Goal: Transaction & Acquisition: Obtain resource

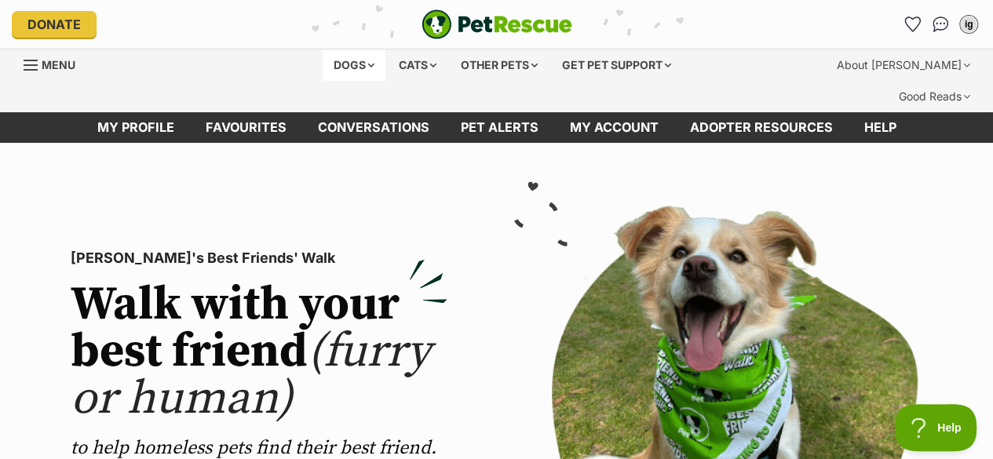
click at [352, 57] on div "Dogs" at bounding box center [354, 64] width 63 height 31
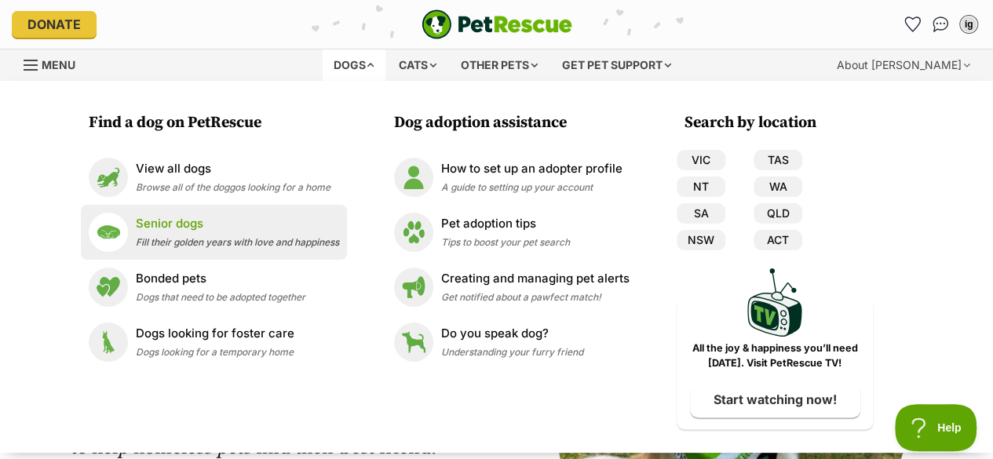
click at [282, 210] on li "Senior dogs Fill their golden years with love and happiness" at bounding box center [214, 232] width 266 height 55
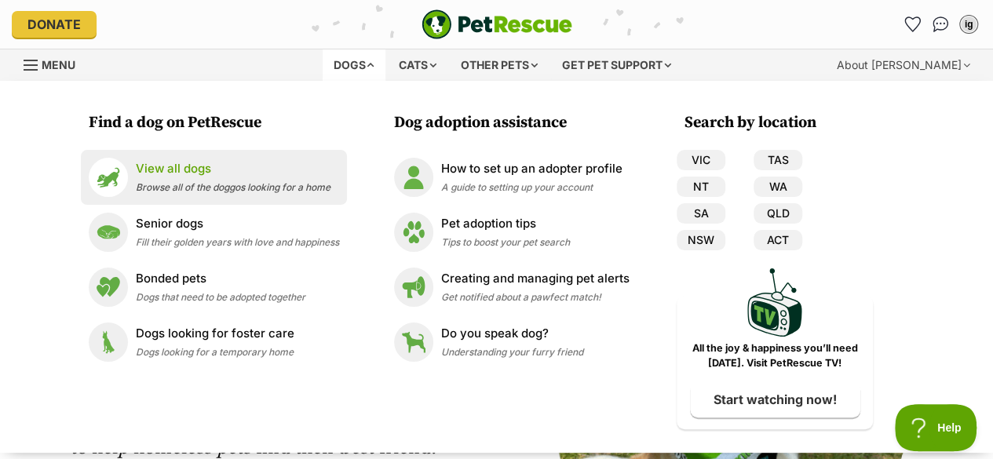
click at [228, 169] on p "View all dogs" at bounding box center [233, 169] width 195 height 18
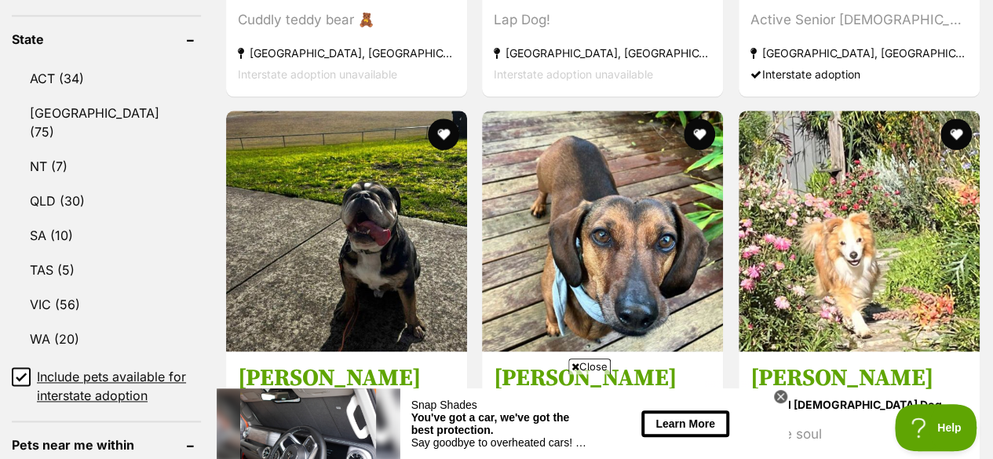
scroll to position [1004, 0]
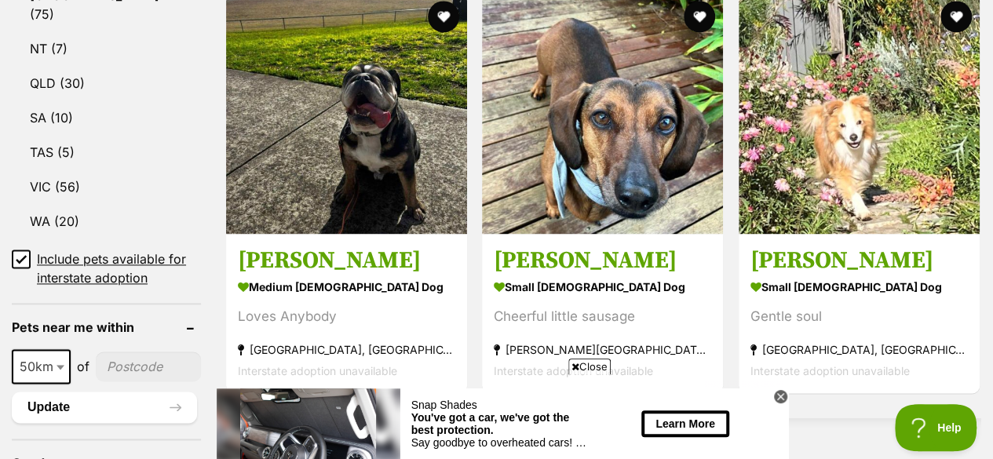
click at [127, 352] on input"] "postcode" at bounding box center [148, 367] width 105 height 30
type input"] "4178"
click at [64, 349] on span at bounding box center [62, 366] width 16 height 35
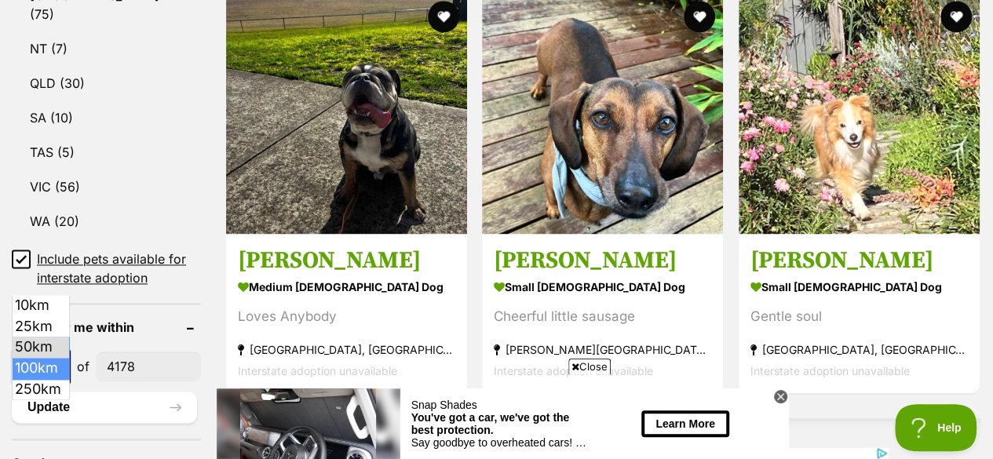
select select "100"
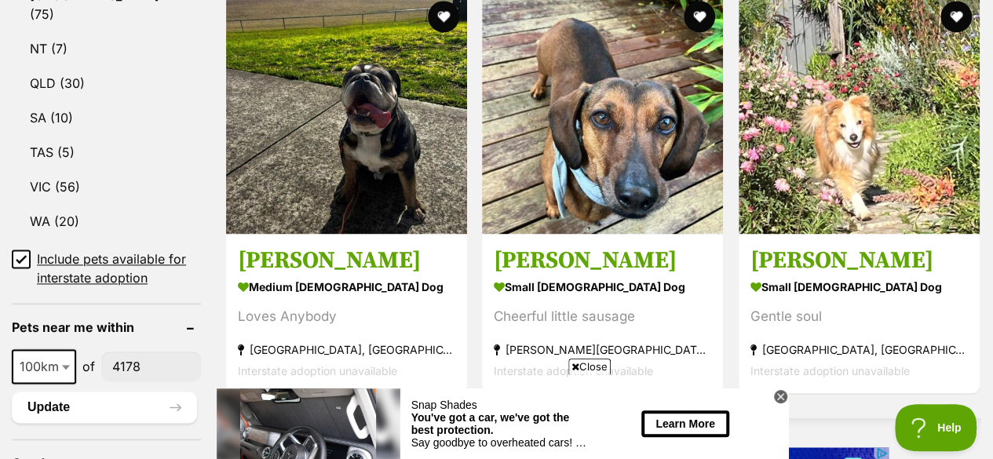
scroll to position [1141, 0]
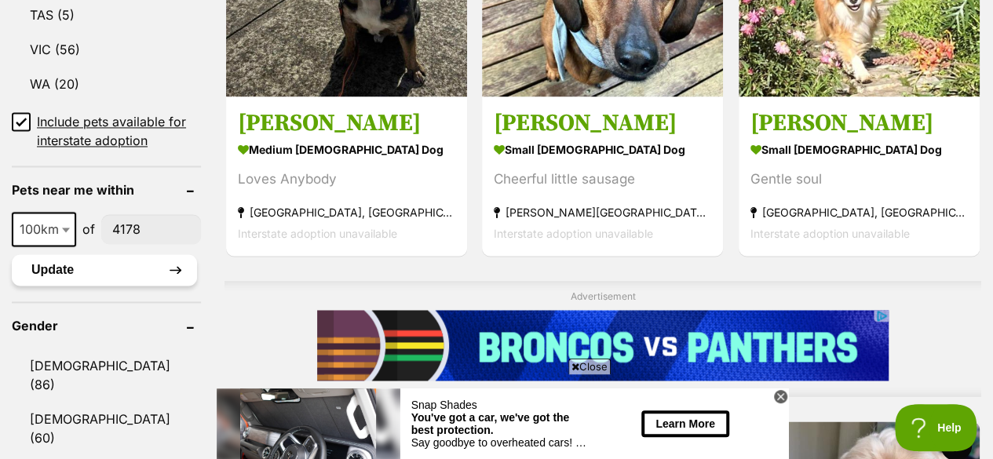
click at [121, 254] on button "Update" at bounding box center [104, 269] width 185 height 31
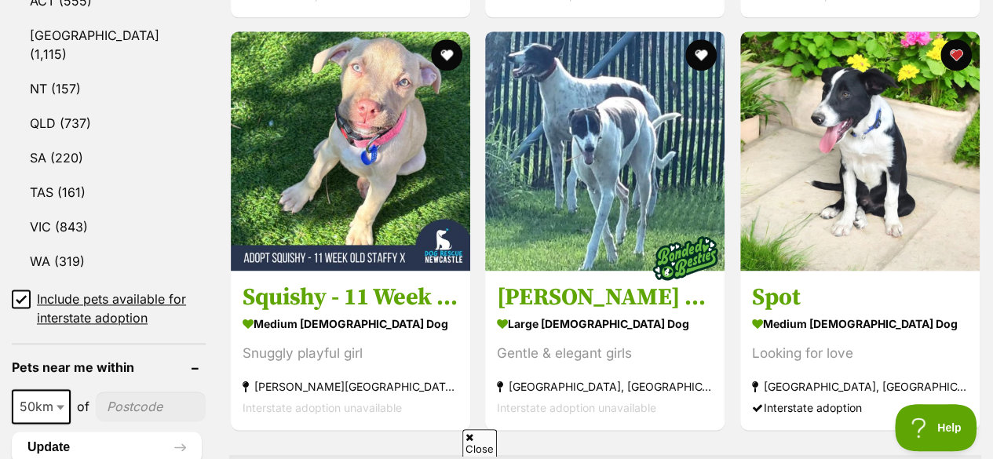
click at [113, 389] on div "10km 25km 50km 100km 250km 50km of" at bounding box center [109, 406] width 194 height 35
click at [127, 392] on input"] "postcode" at bounding box center [151, 407] width 110 height 30
type input"] "4178"
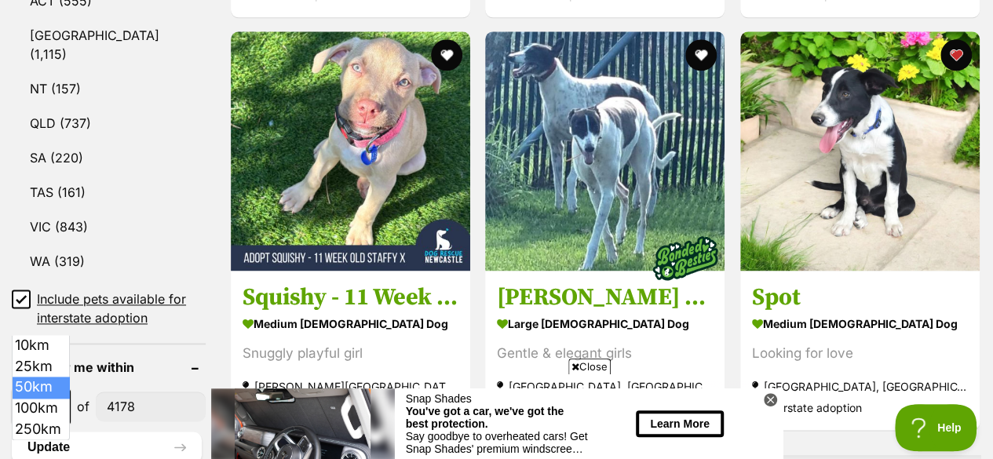
click at [29, 396] on span "50km" at bounding box center [41, 407] width 56 height 22
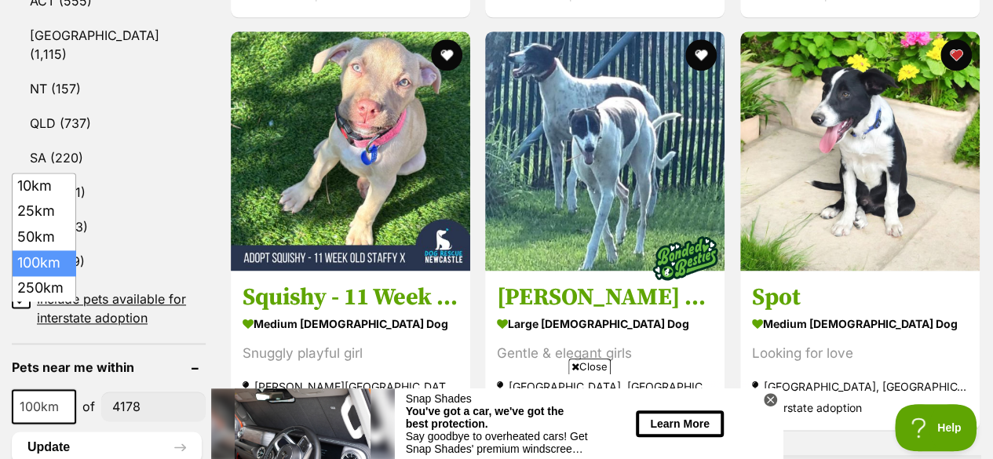
click at [29, 396] on span "100km" at bounding box center [43, 407] width 61 height 22
select select "250"
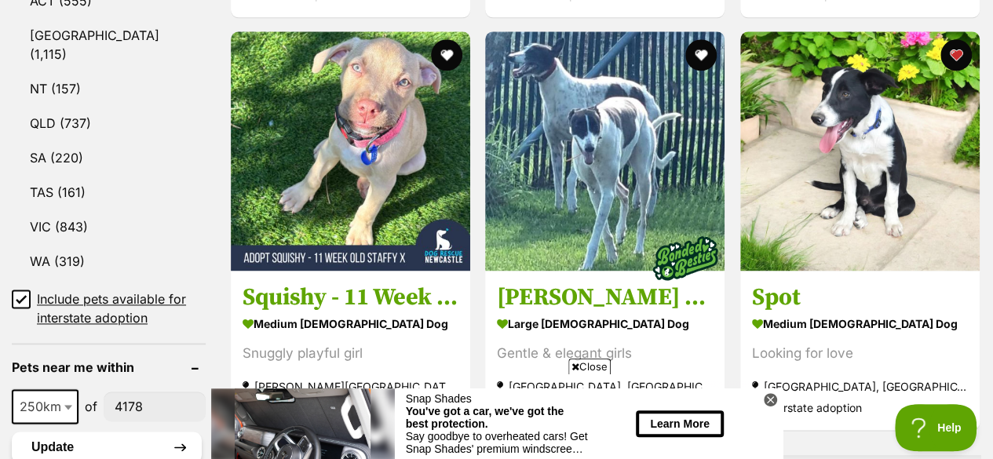
click at [78, 432] on button "Update" at bounding box center [107, 447] width 190 height 31
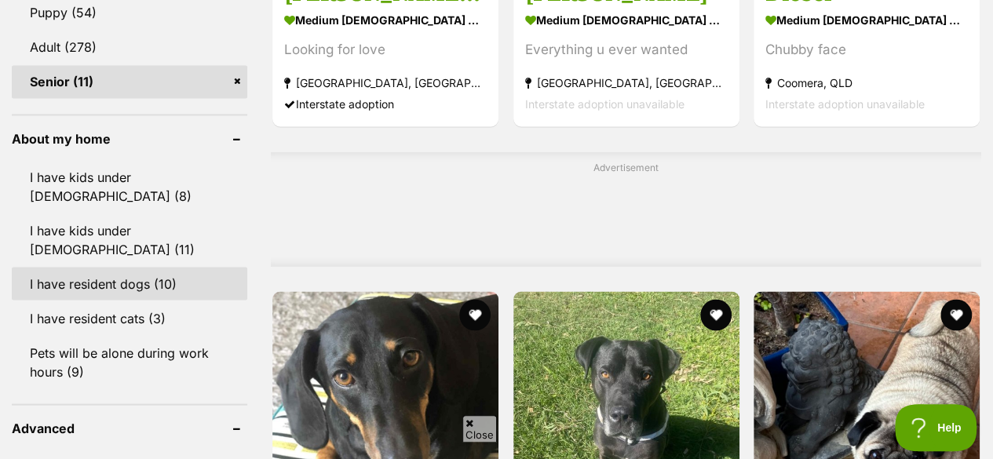
click at [148, 267] on link "I have resident dogs (10)" at bounding box center [129, 283] width 235 height 33
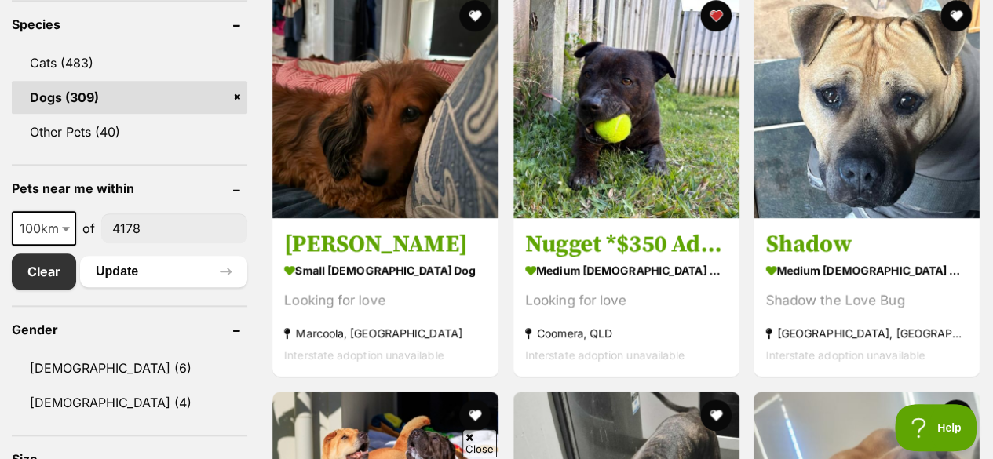
scroll to position [788, 0]
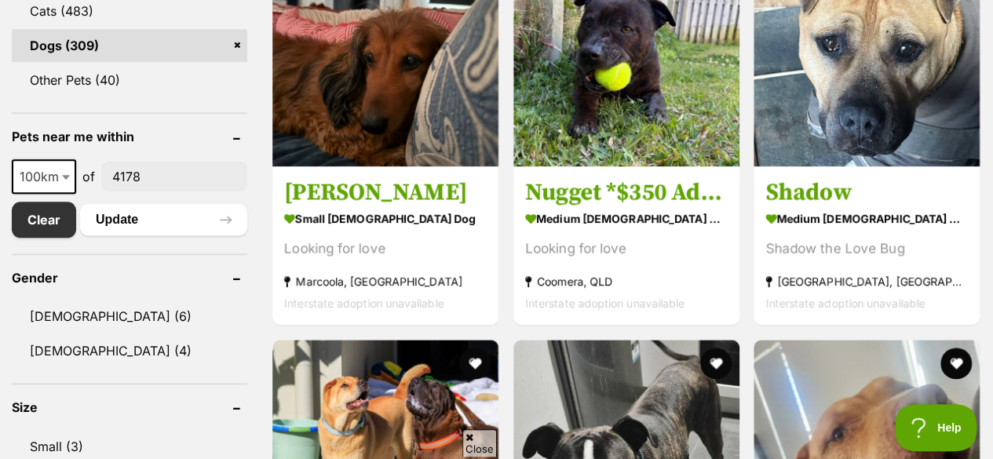
click at [50, 159] on span "100km" at bounding box center [44, 176] width 64 height 35
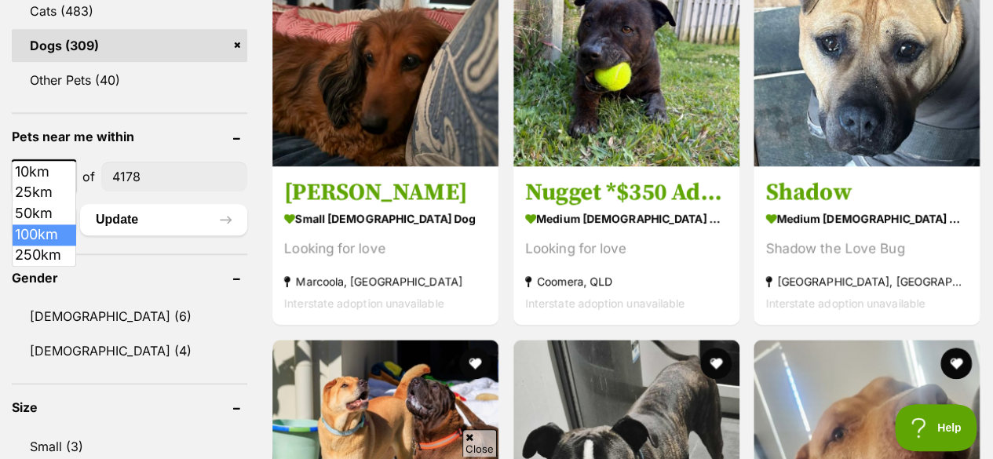
scroll to position [0, 0]
select select "250"
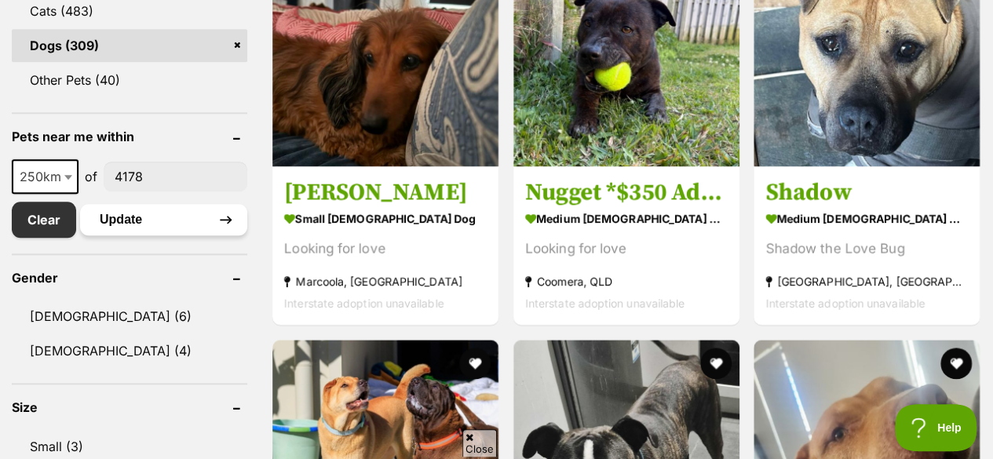
click at [146, 204] on button "Update" at bounding box center [163, 219] width 167 height 31
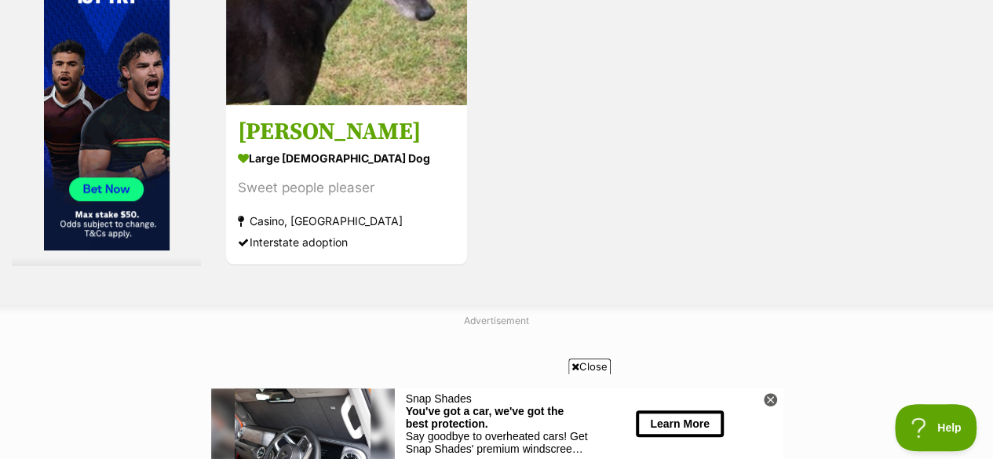
scroll to position [3737, 0]
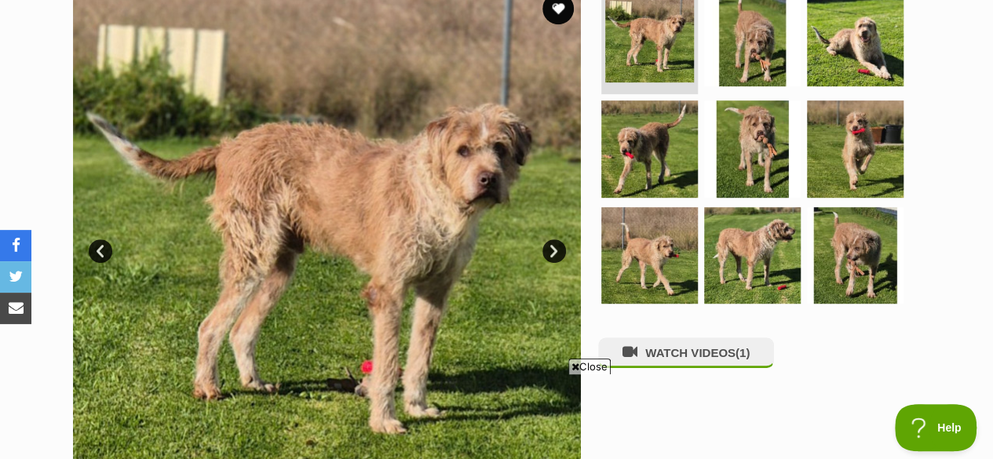
scroll to position [374, 0]
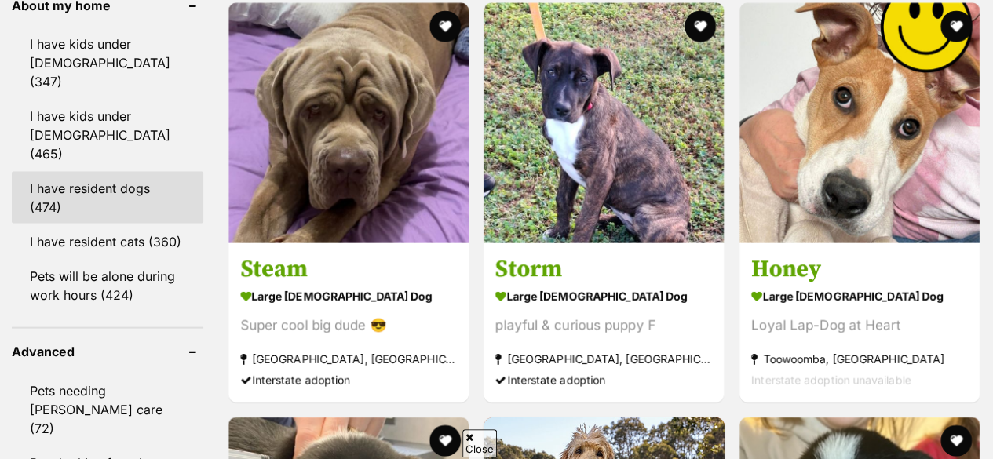
click at [135, 172] on link "I have resident dogs (474)" at bounding box center [107, 198] width 191 height 52
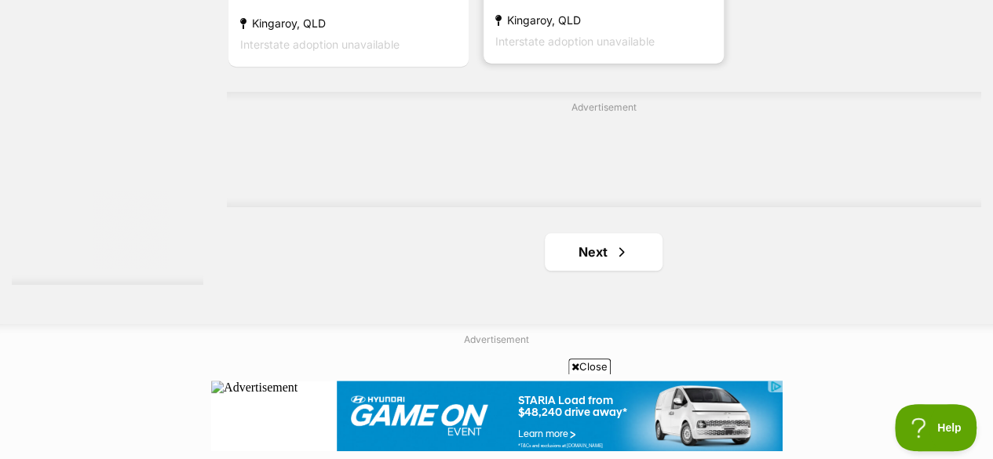
scroll to position [3701, 0]
click at [595, 232] on link "Next" at bounding box center [604, 251] width 118 height 38
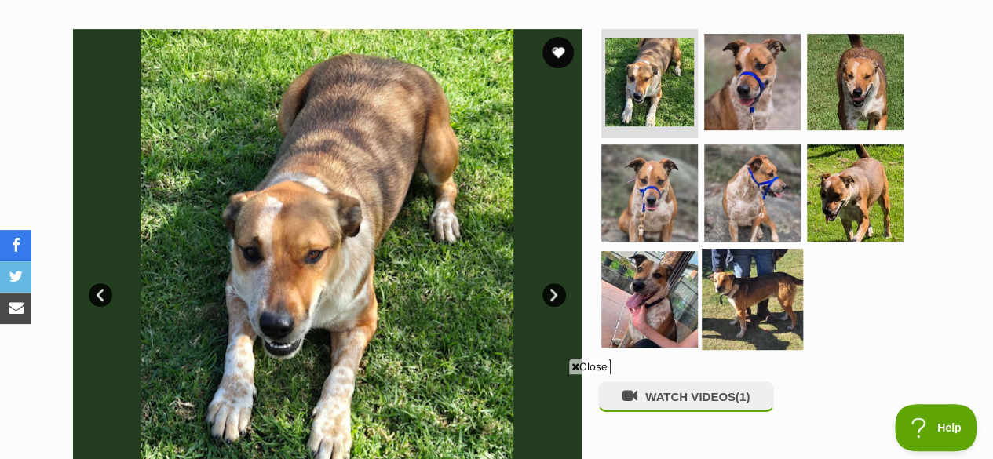
click at [746, 280] on img at bounding box center [752, 299] width 101 height 101
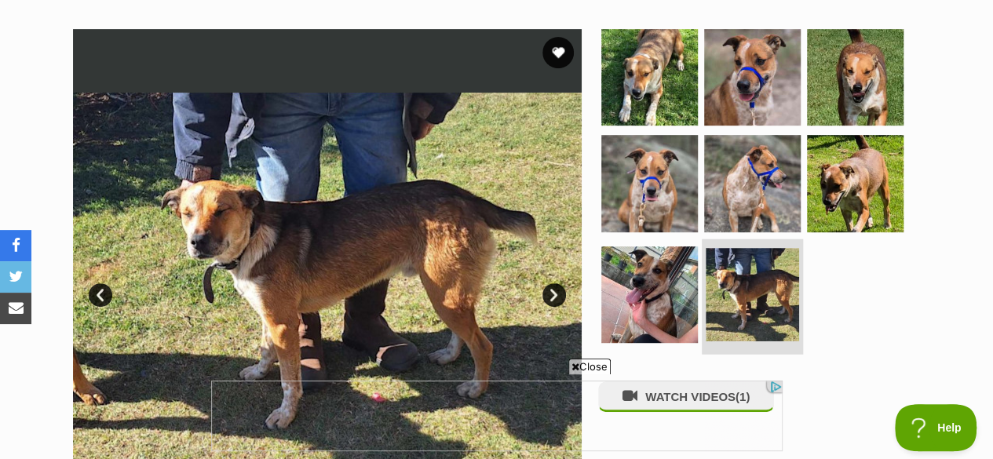
scroll to position [477, 0]
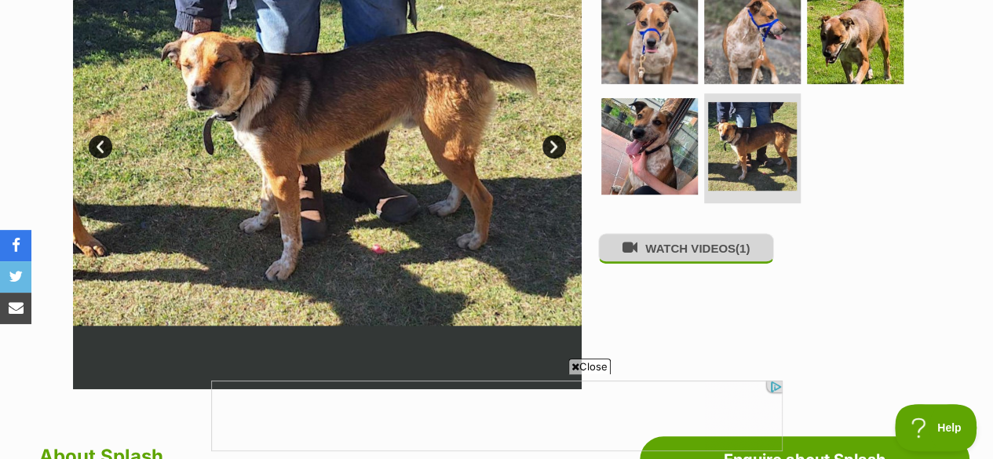
click at [713, 233] on button "WATCH VIDEOS (1)" at bounding box center [686, 248] width 176 height 31
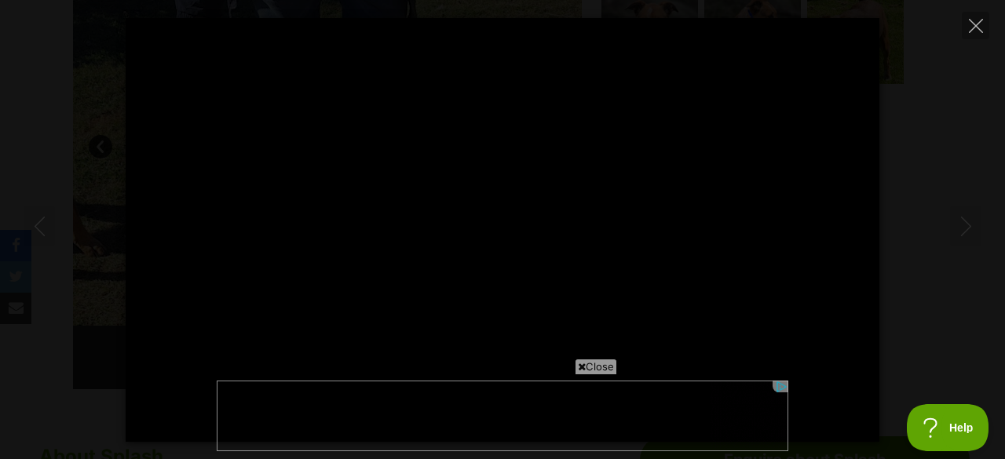
click at [602, 363] on span "Close" at bounding box center [595, 367] width 42 height 16
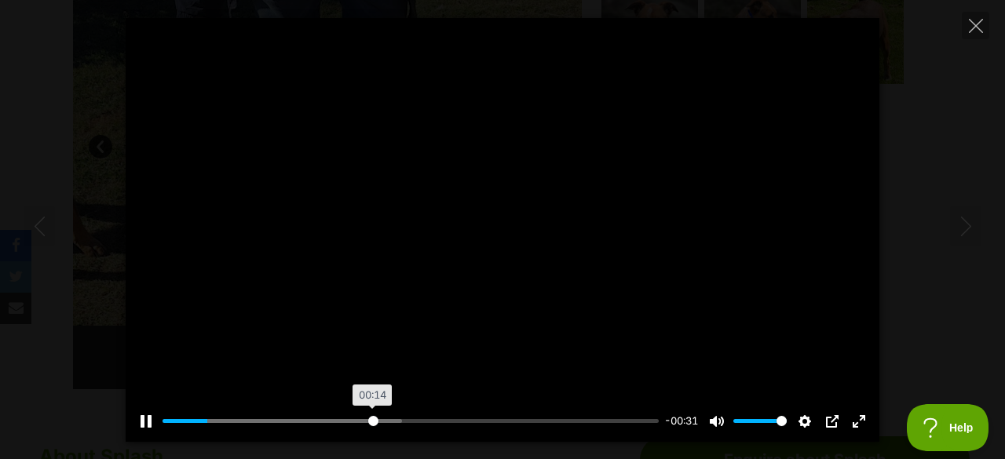
click at [372, 415] on input "Seek" at bounding box center [410, 421] width 496 height 15
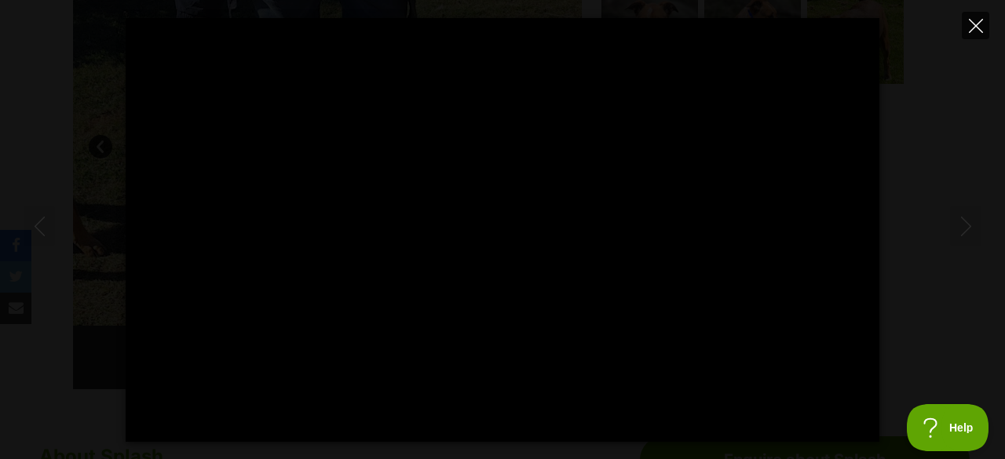
click at [976, 20] on icon "Close" at bounding box center [975, 26] width 14 height 14
type input "47.4"
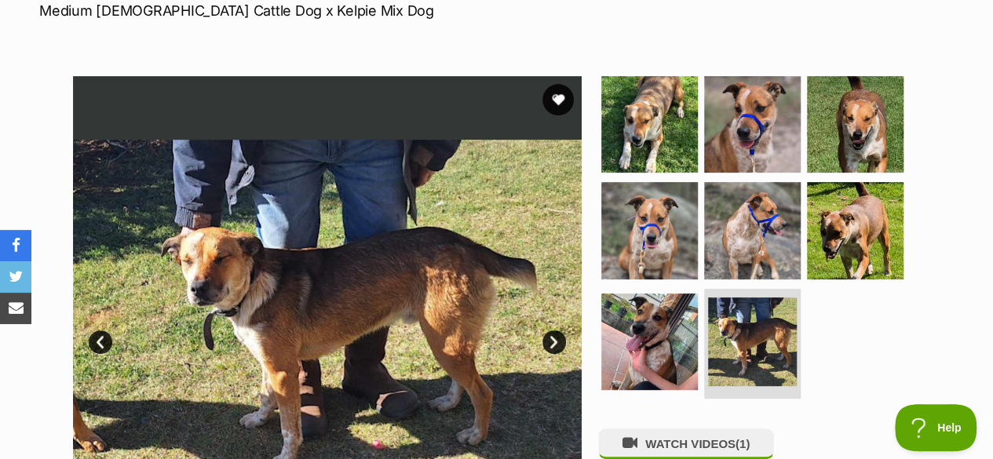
scroll to position [278, 0]
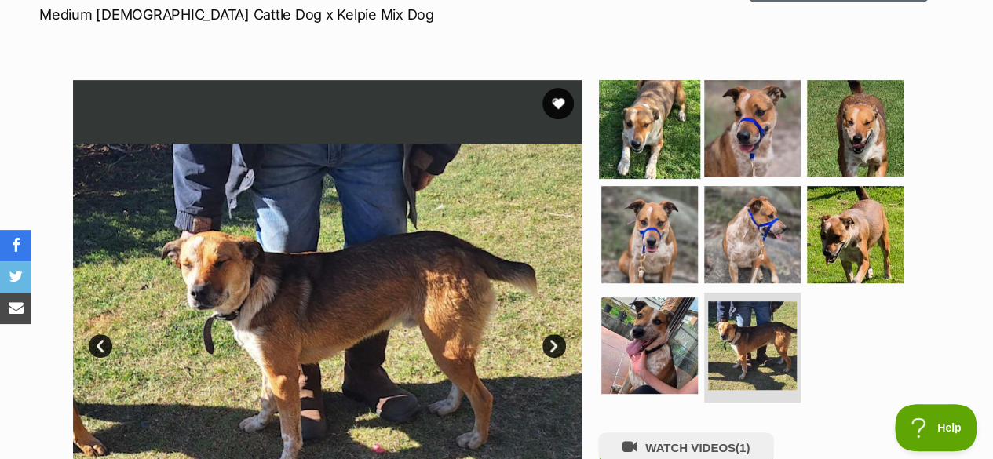
click at [667, 105] on img at bounding box center [649, 127] width 101 height 101
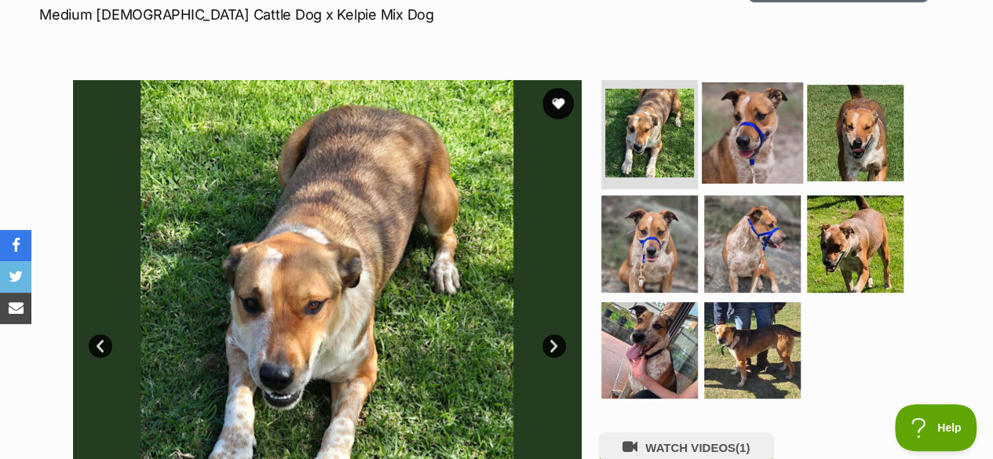
click at [763, 82] on img at bounding box center [752, 132] width 101 height 101
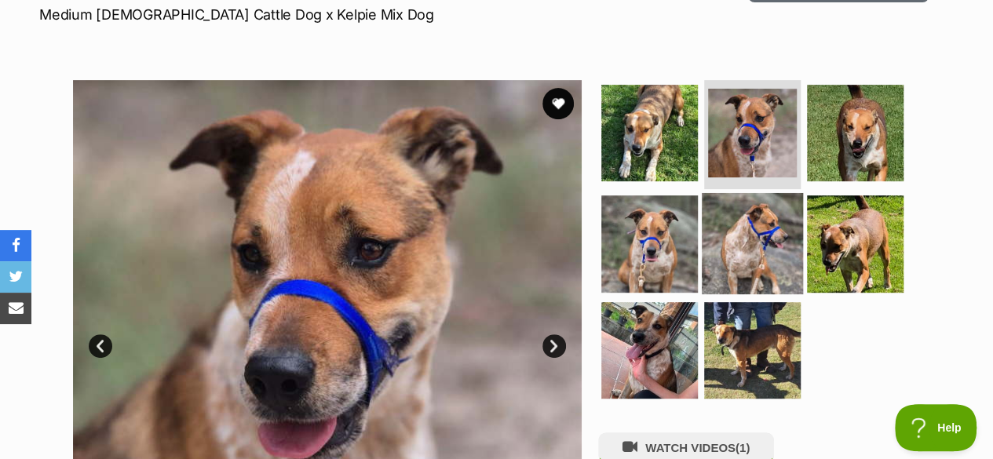
click at [747, 193] on img at bounding box center [752, 243] width 101 height 101
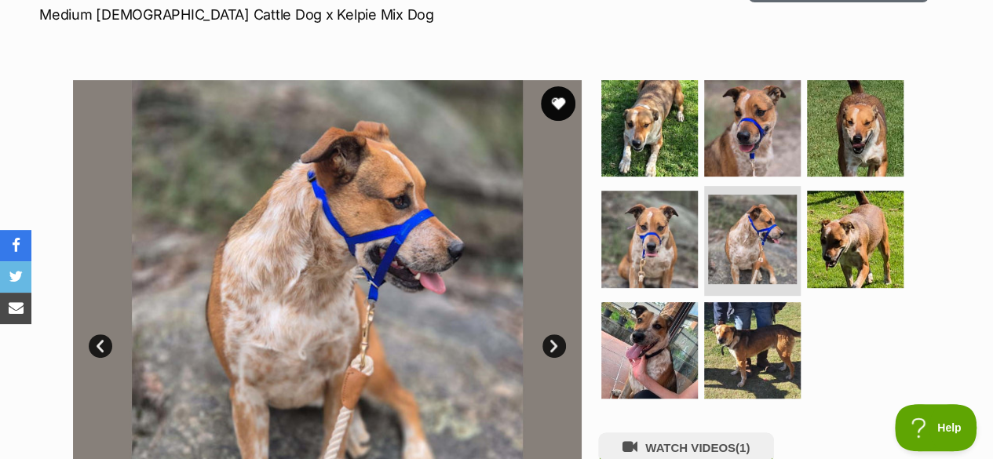
click at [559, 86] on button "favourite" at bounding box center [558, 103] width 35 height 35
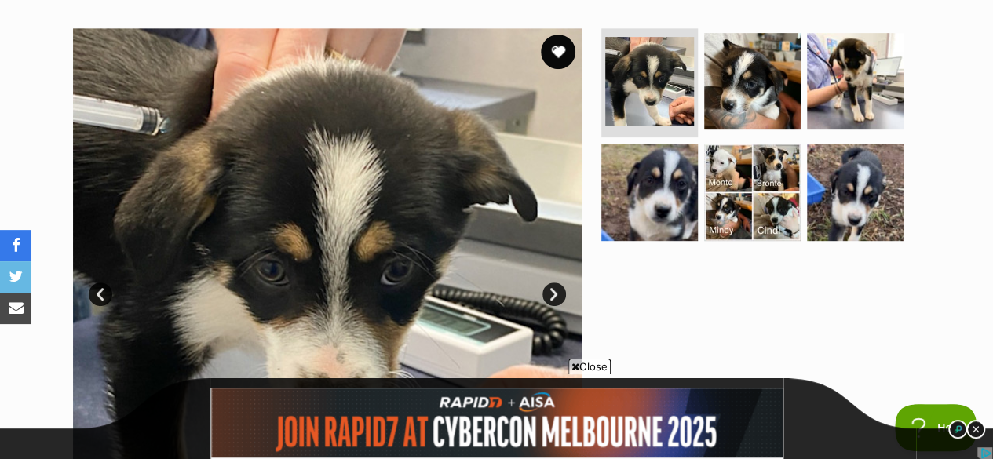
click at [552, 35] on button "favourite" at bounding box center [558, 52] width 35 height 35
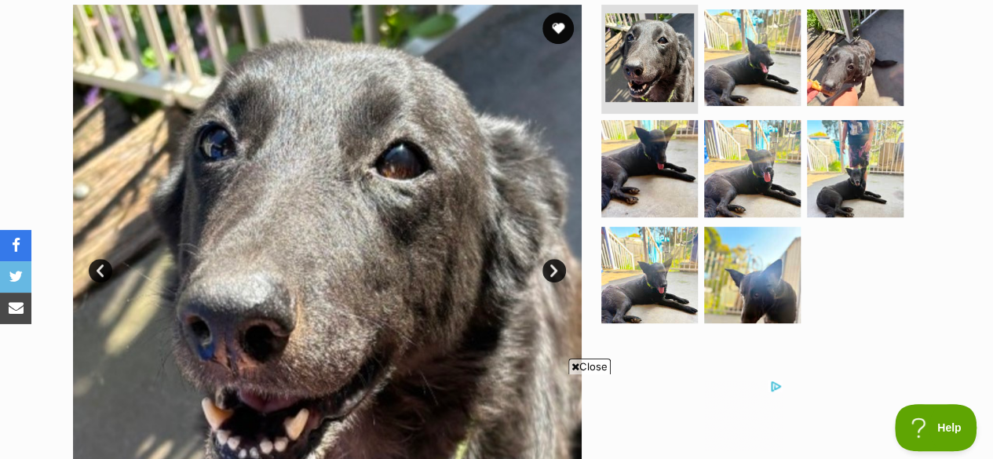
scroll to position [327, 0]
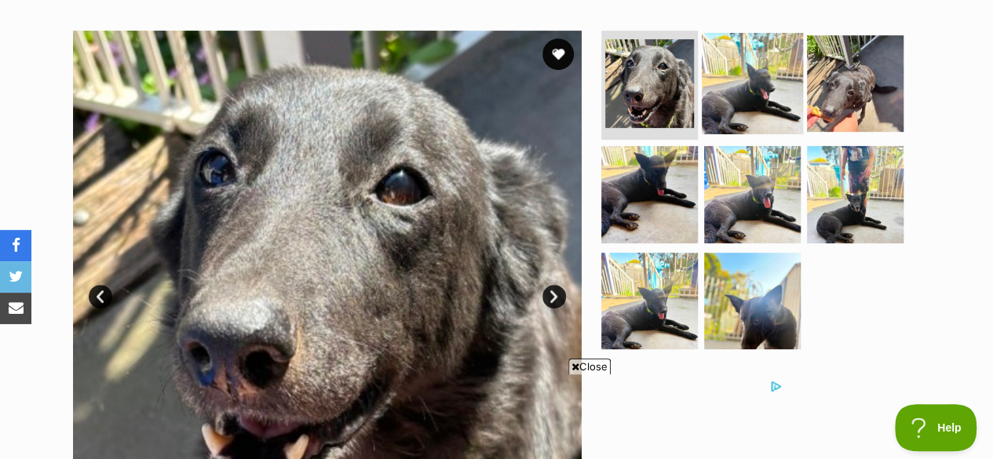
click at [705, 50] on img at bounding box center [752, 82] width 101 height 101
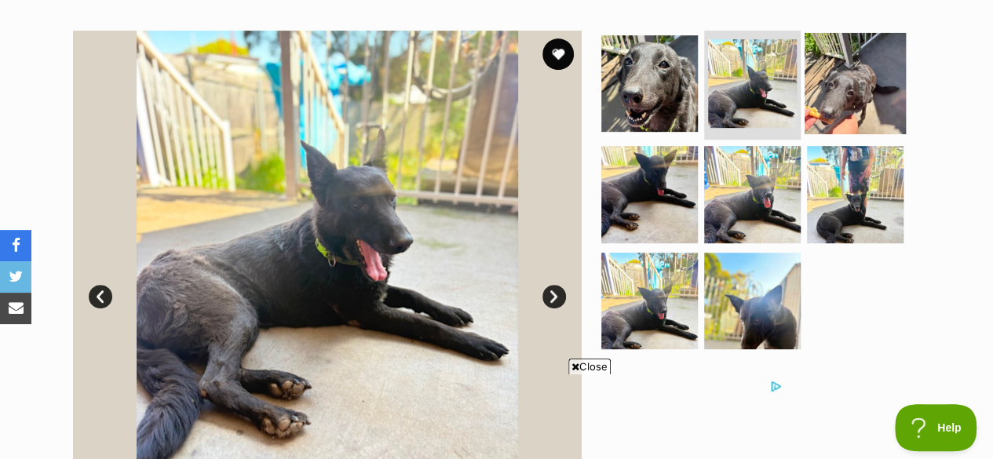
click at [825, 35] on img at bounding box center [854, 82] width 101 height 101
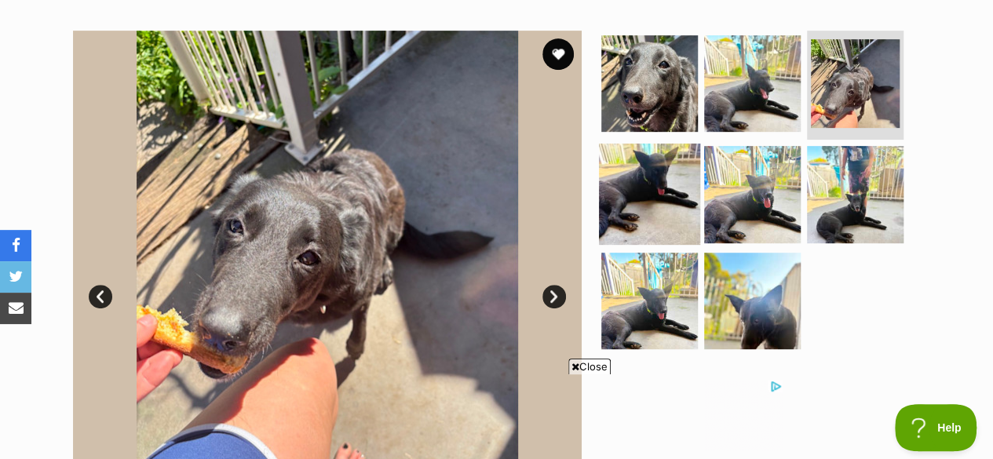
click at [633, 164] on img at bounding box center [649, 194] width 101 height 101
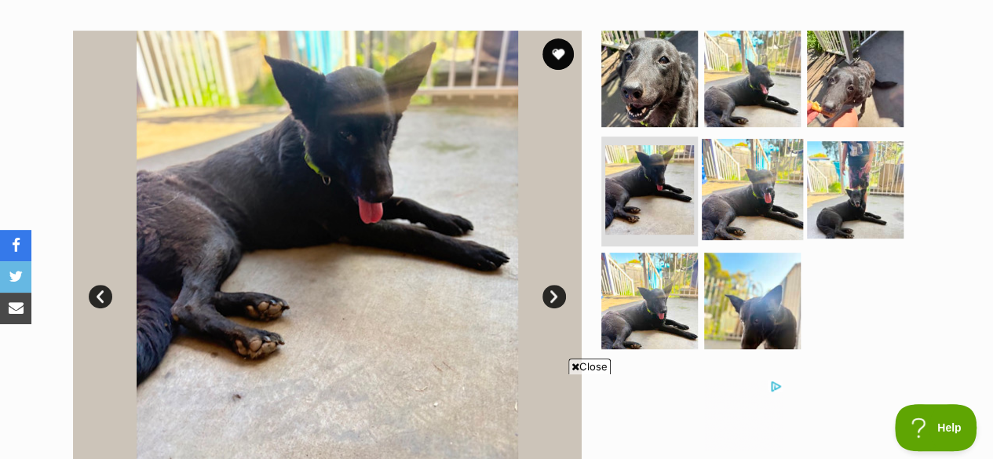
click at [760, 139] on img at bounding box center [752, 189] width 101 height 101
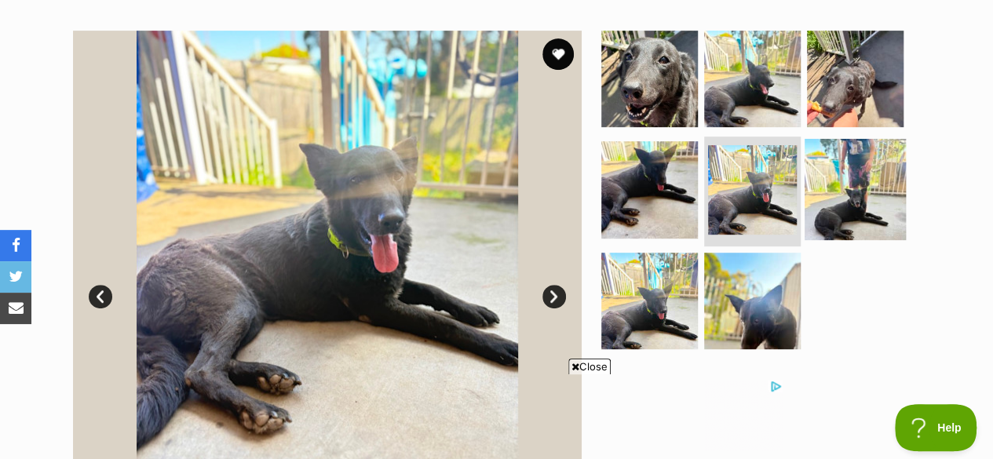
click at [853, 139] on img at bounding box center [854, 189] width 101 height 101
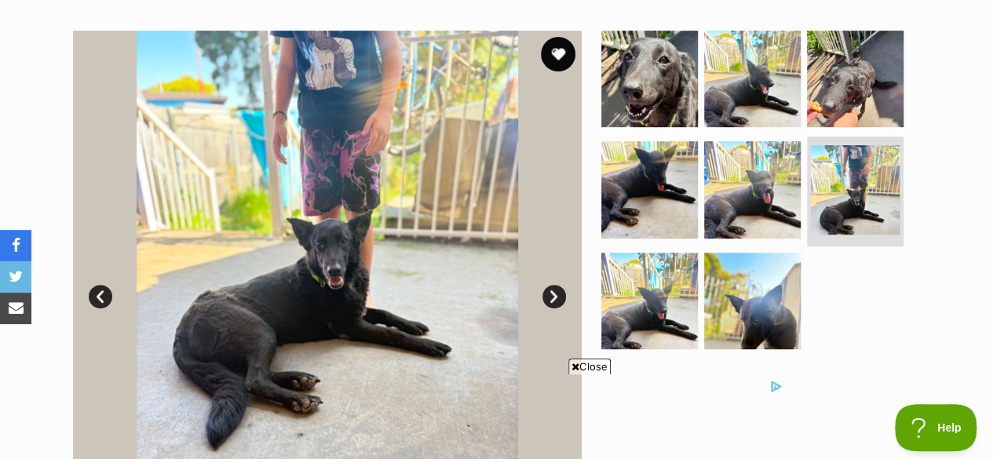
click at [557, 37] on button "favourite" at bounding box center [558, 54] width 35 height 35
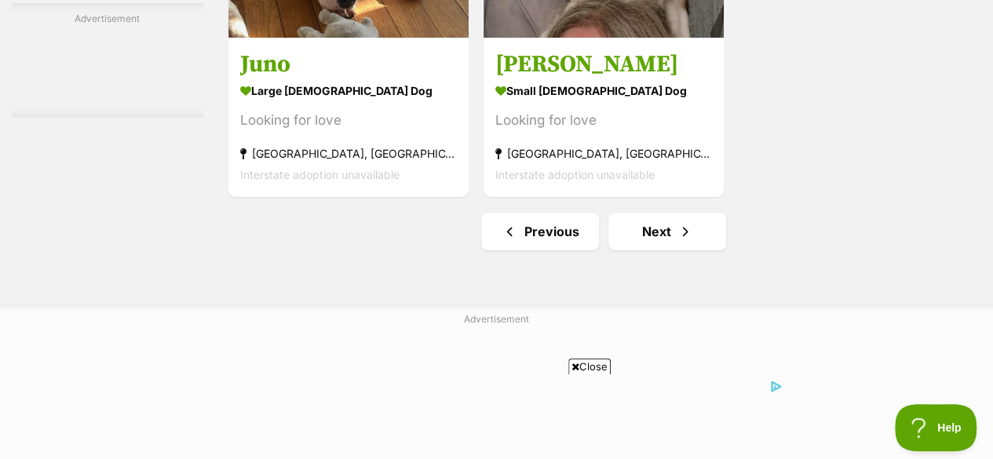
scroll to position [3769, 0]
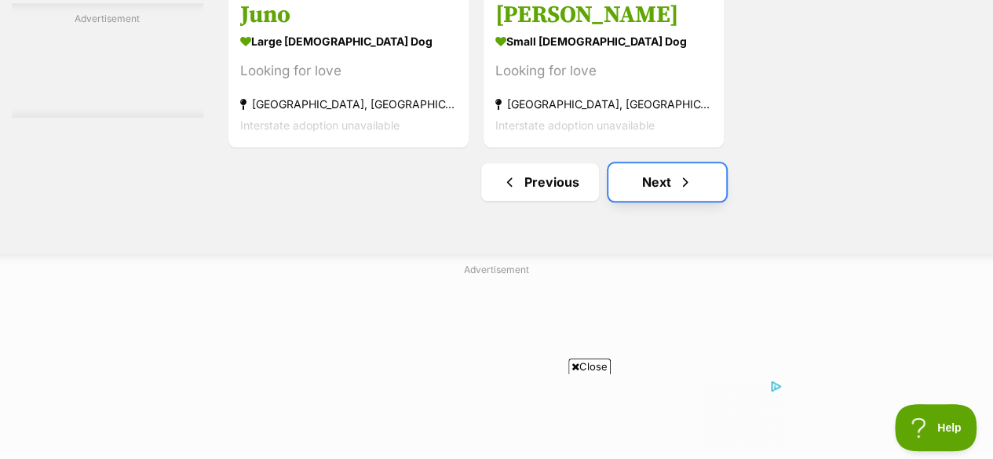
click at [642, 163] on link "Next" at bounding box center [667, 182] width 118 height 38
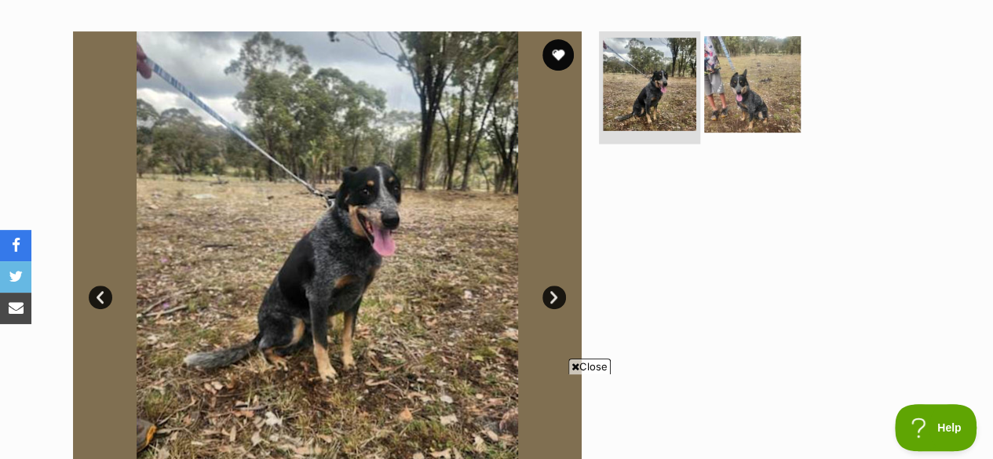
scroll to position [176, 0]
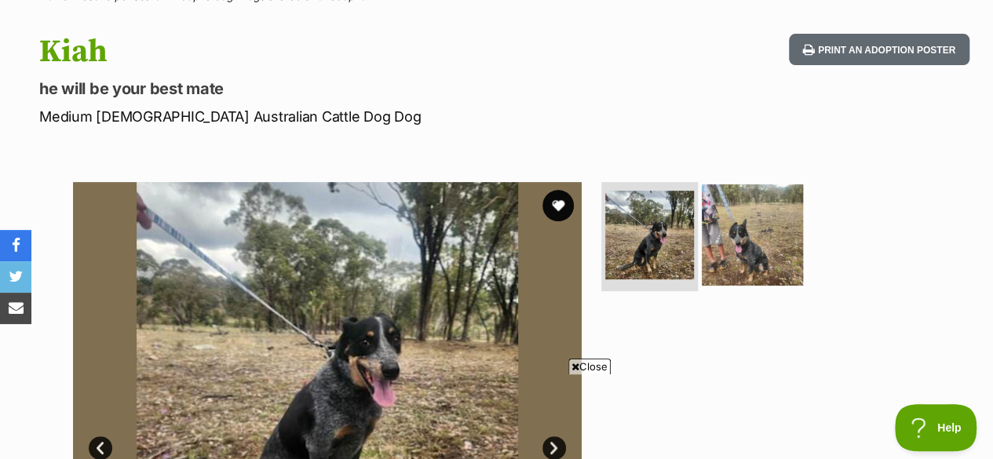
click at [750, 184] on img at bounding box center [752, 234] width 101 height 101
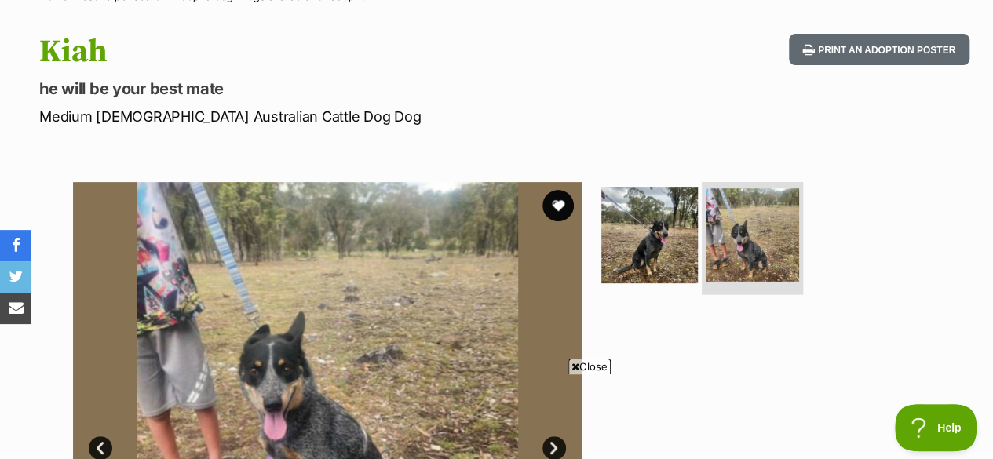
scroll to position [294, 0]
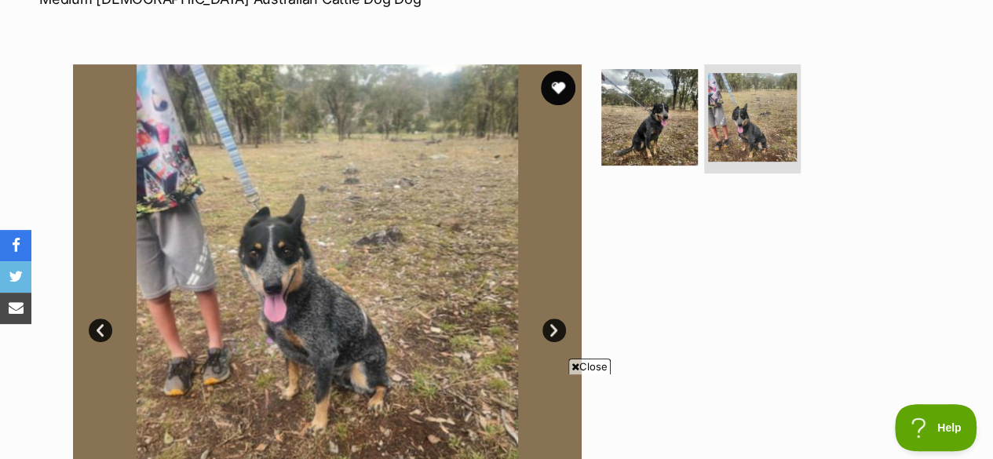
click at [562, 71] on button "favourite" at bounding box center [558, 88] width 35 height 35
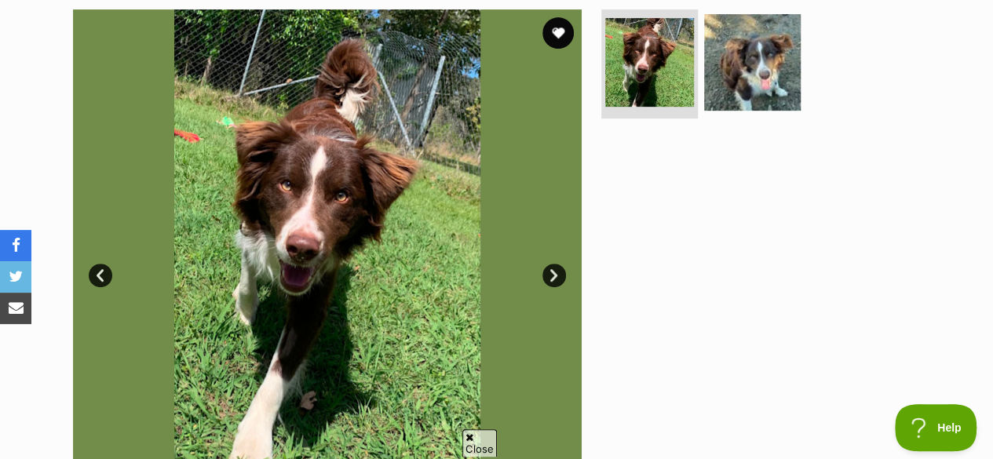
scroll to position [328, 0]
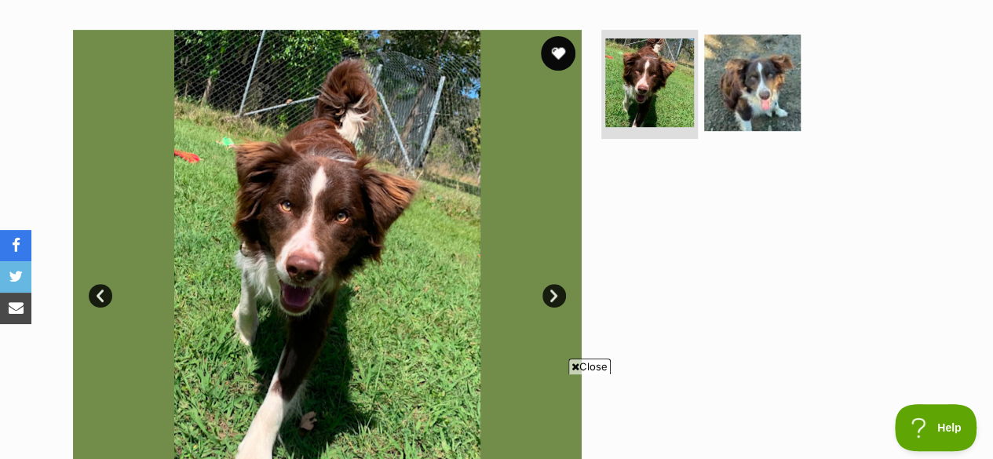
click at [549, 36] on button "favourite" at bounding box center [558, 53] width 35 height 35
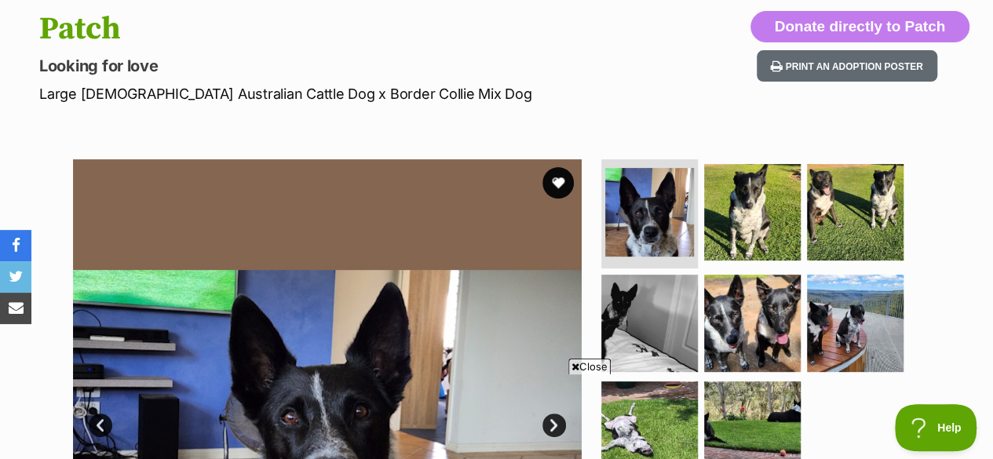
scroll to position [194, 0]
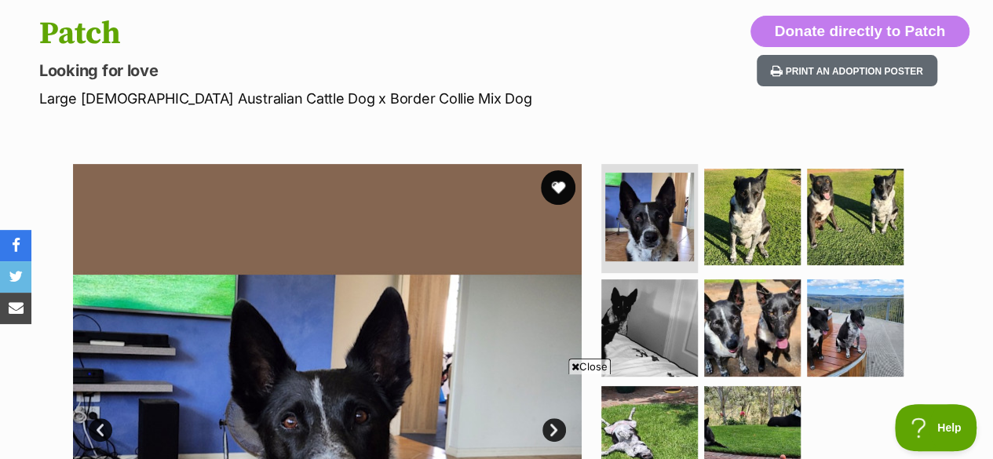
click at [567, 170] on button "favourite" at bounding box center [558, 187] width 35 height 35
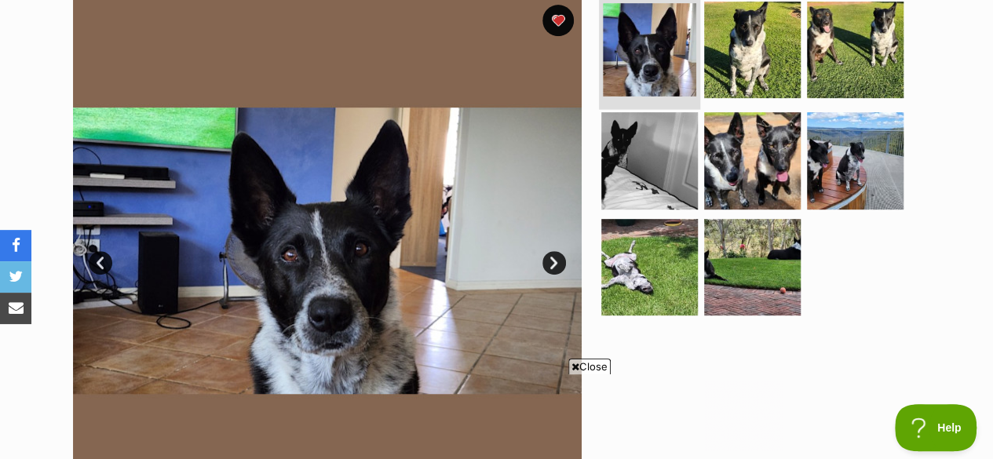
scroll to position [370, 0]
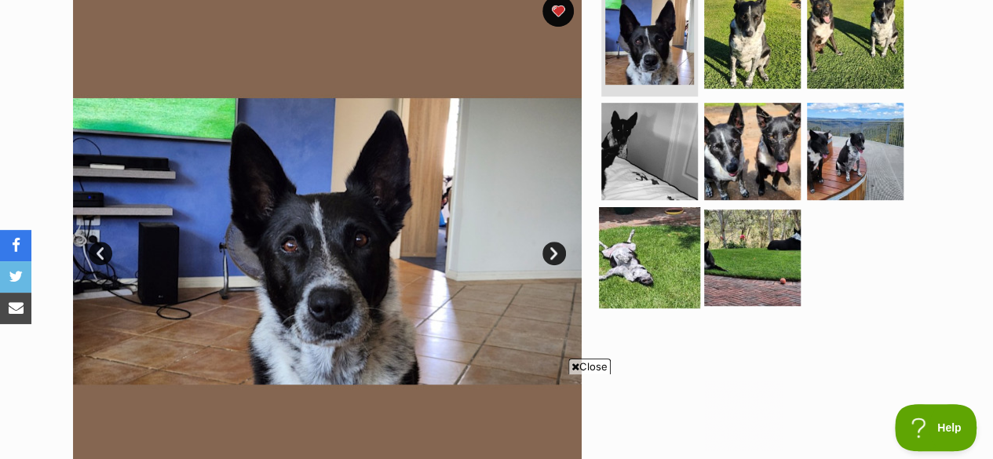
click at [674, 219] on img at bounding box center [649, 257] width 101 height 101
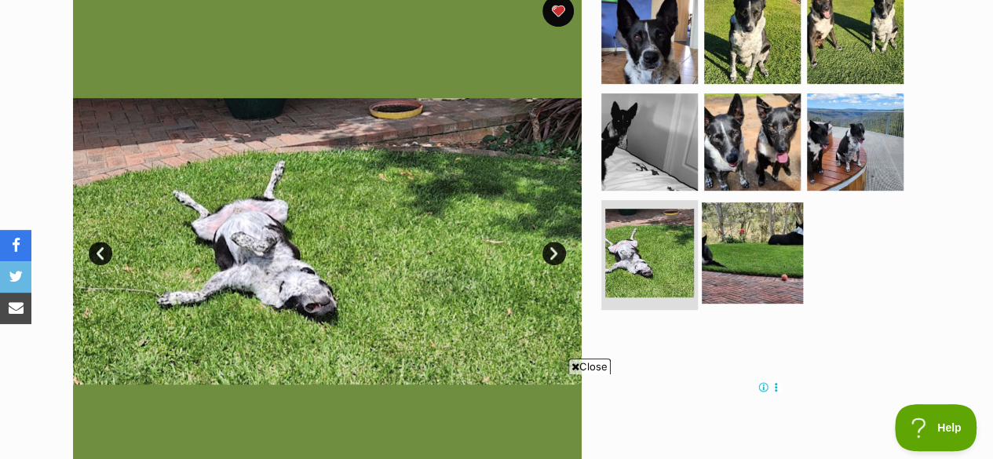
click at [735, 221] on img at bounding box center [752, 252] width 101 height 101
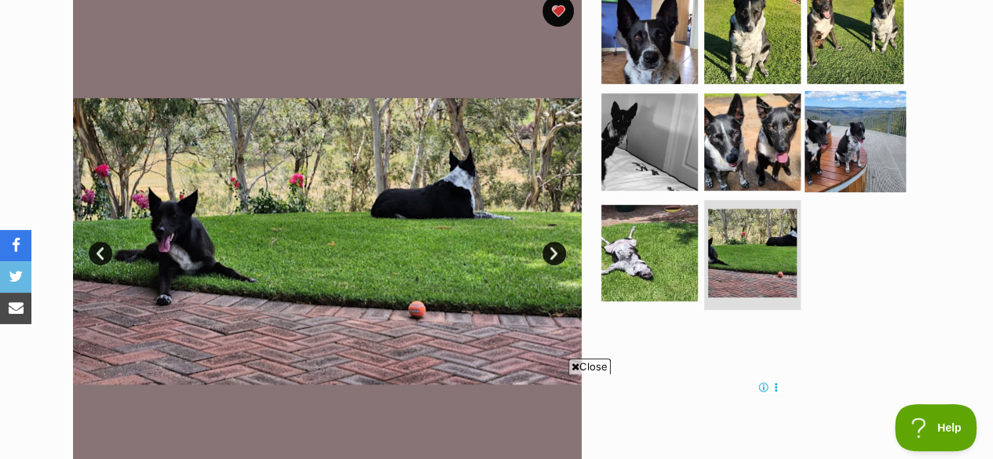
click at [840, 122] on img at bounding box center [854, 141] width 101 height 101
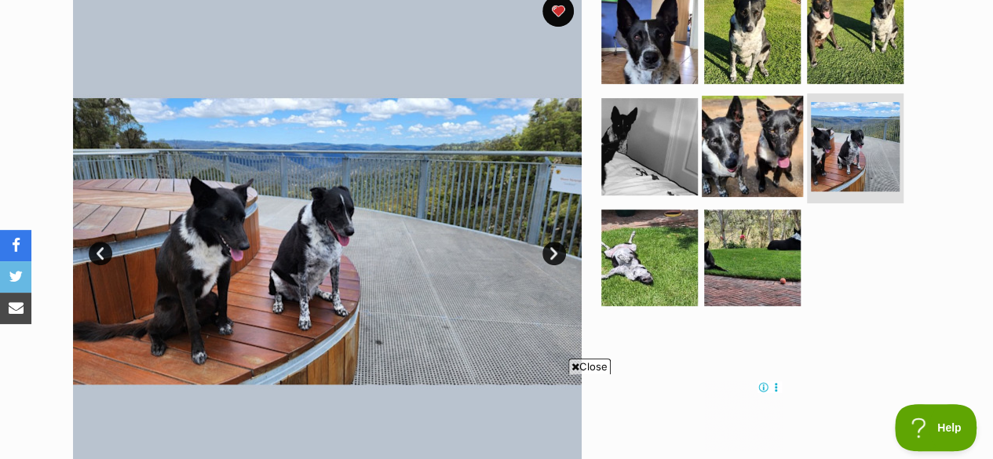
click at [757, 129] on img at bounding box center [752, 146] width 101 height 101
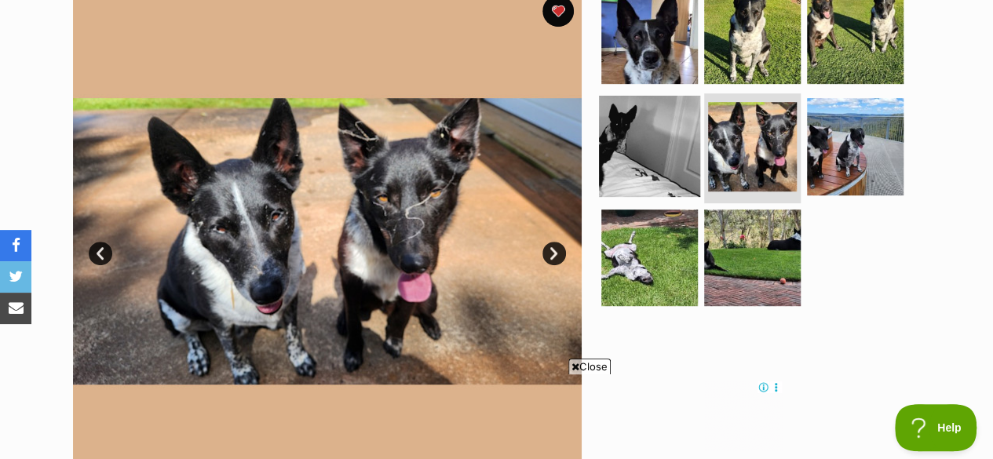
click at [680, 130] on img at bounding box center [649, 146] width 101 height 101
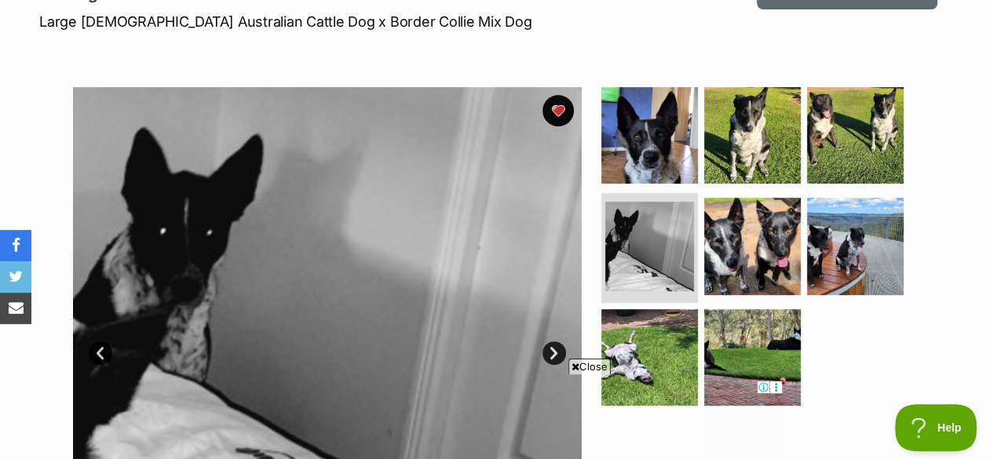
scroll to position [279, 0]
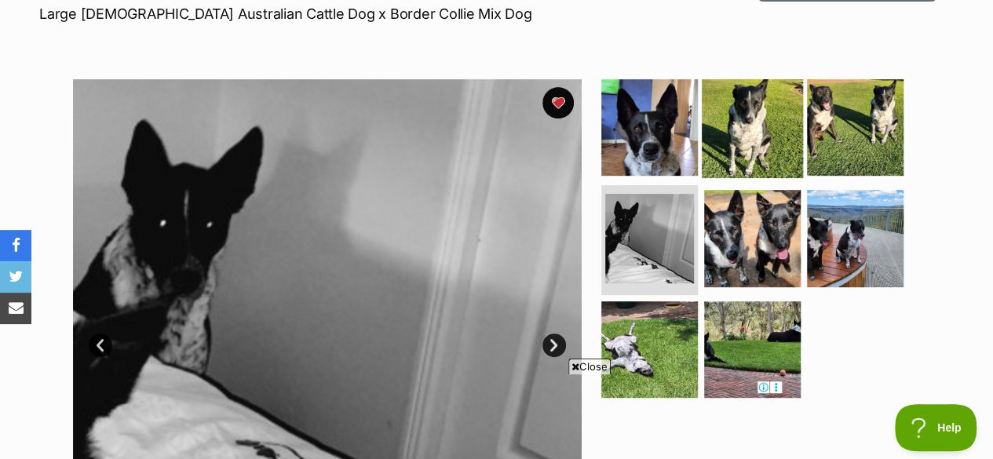
click at [743, 87] on img at bounding box center [752, 126] width 101 height 101
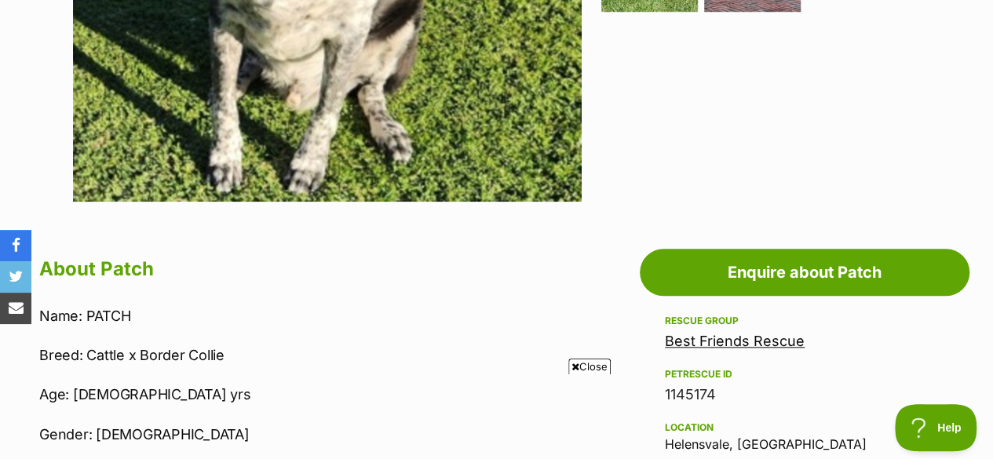
scroll to position [667, 0]
